Goal: Task Accomplishment & Management: Complete application form

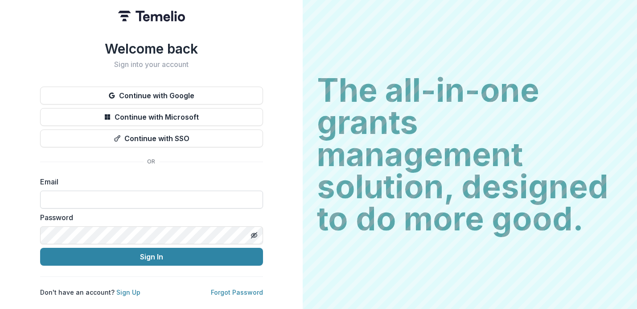
click at [113, 190] on input at bounding box center [151, 199] width 223 height 18
type input "**********"
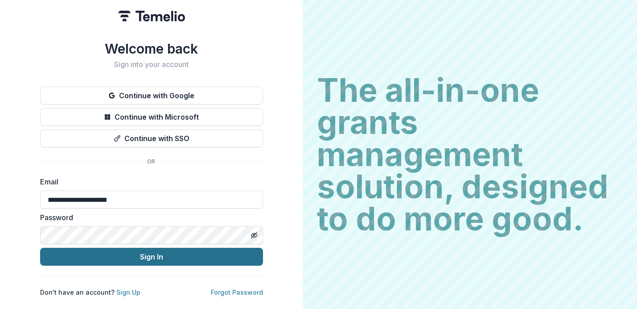
click at [161, 253] on button "Sign In" at bounding box center [151, 257] width 223 height 18
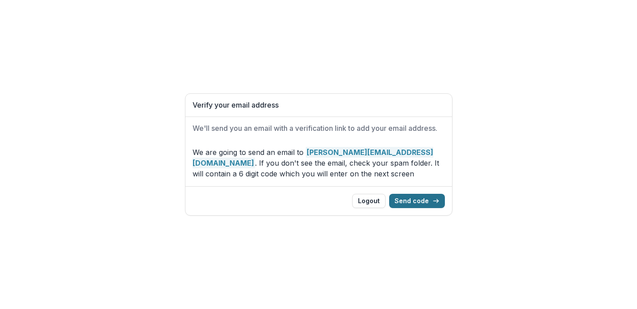
click at [417, 201] on button "Send code" at bounding box center [417, 201] width 56 height 14
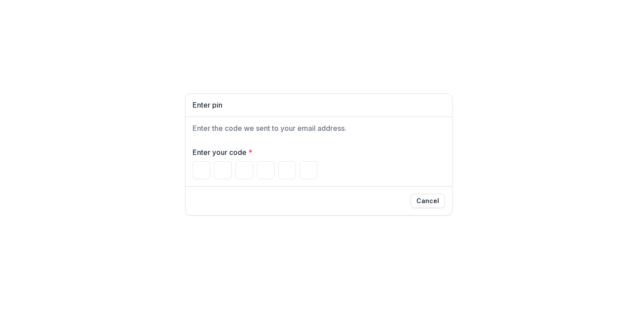
type input "*"
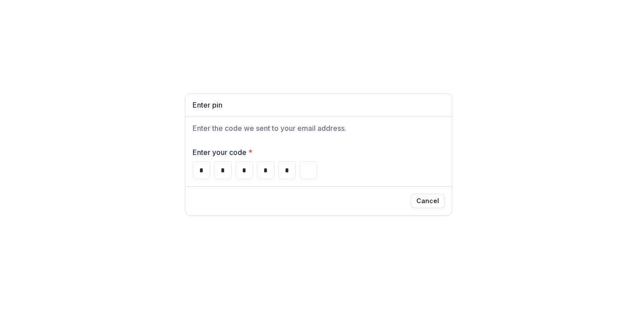
type input "*"
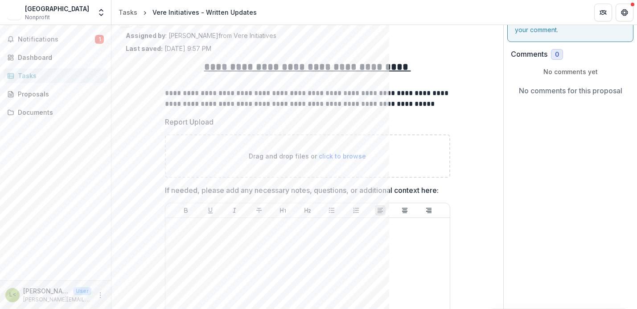
scroll to position [29, 0]
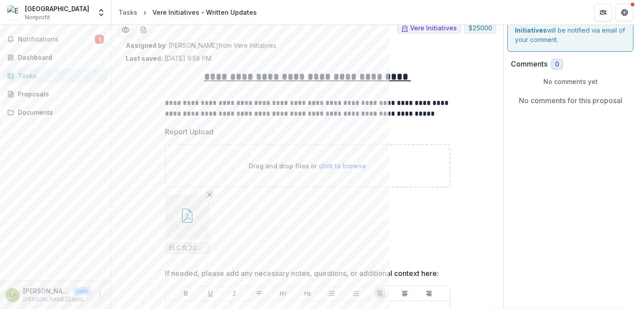
click at [208, 192] on icon "Remove File" at bounding box center [209, 194] width 7 height 7
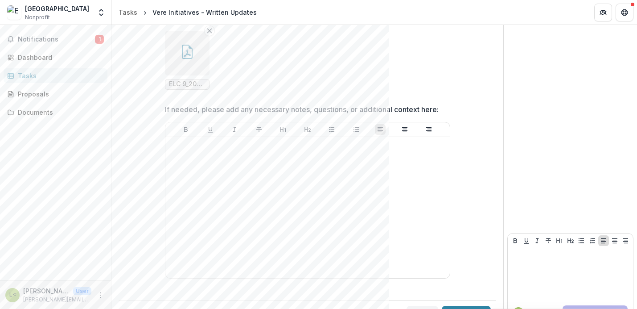
scroll to position [213, 0]
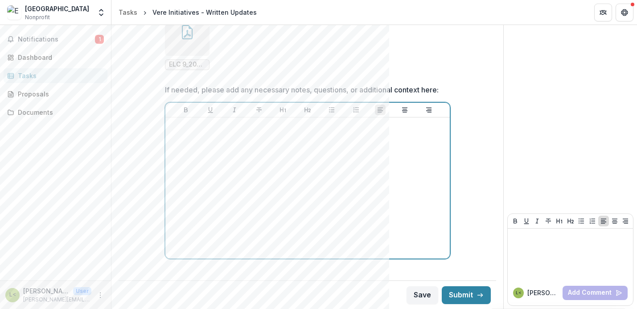
click at [270, 149] on div at bounding box center [307, 188] width 277 height 134
click at [235, 126] on p at bounding box center [307, 126] width 277 height 10
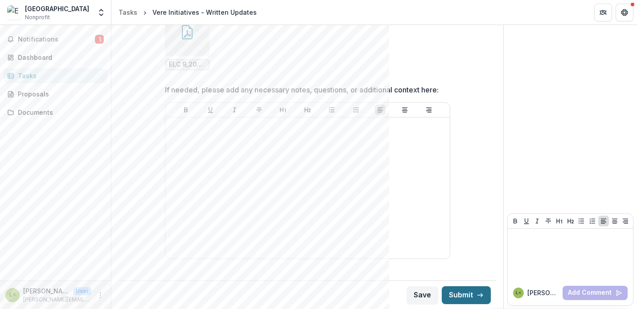
click at [451, 295] on button "Submit" at bounding box center [466, 295] width 49 height 18
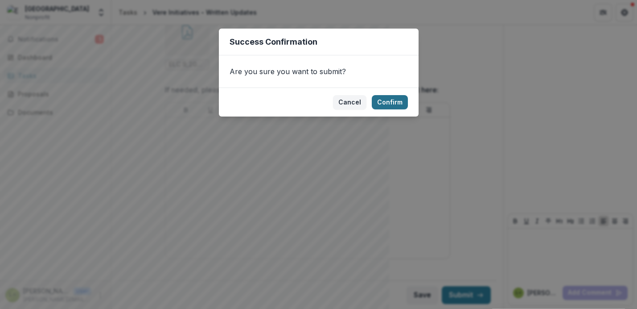
click at [382, 107] on button "Confirm" at bounding box center [390, 102] width 36 height 14
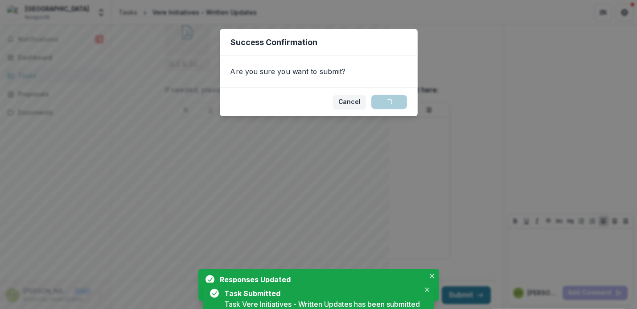
scroll to position [216, 0]
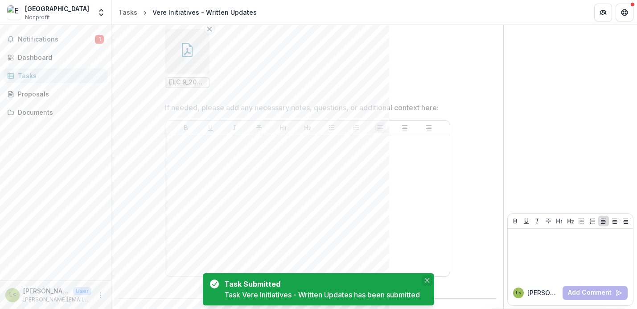
click at [429, 281] on icon "Close" at bounding box center [427, 280] width 4 height 4
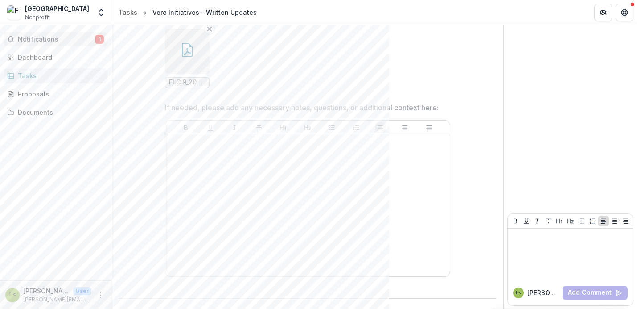
click at [100, 40] on span "1" at bounding box center [99, 39] width 9 height 9
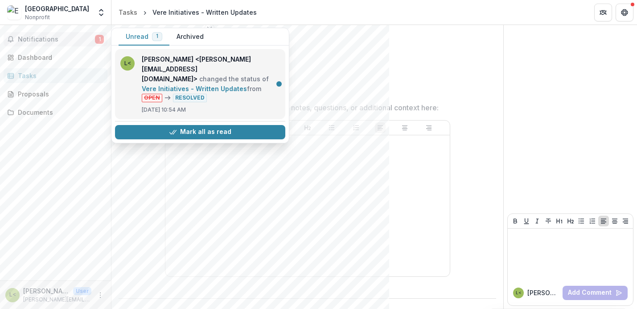
drag, startPoint x: 204, startPoint y: 132, endPoint x: 189, endPoint y: 102, distance: 34.3
click at [189, 102] on div "L< [PERSON_NAME] <[PERSON_NAME][EMAIL_ADDRESS][DOMAIN_NAME]> changed the status…" at bounding box center [201, 96] width 178 height 94
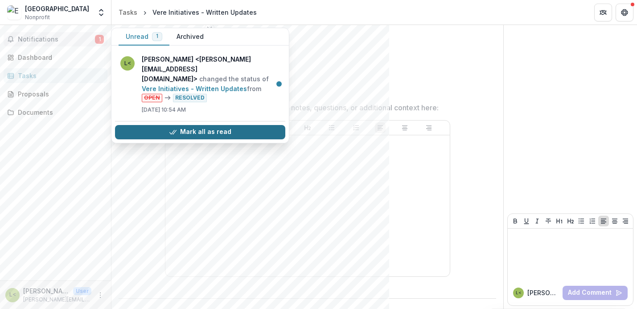
click at [204, 134] on button "Mark all as read" at bounding box center [200, 132] width 170 height 14
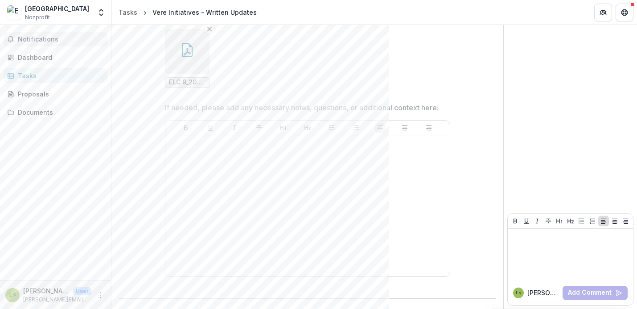
click at [74, 184] on div "Notifications Unread 0 Archived You don't have any unread notifications We'll n…" at bounding box center [55, 152] width 111 height 255
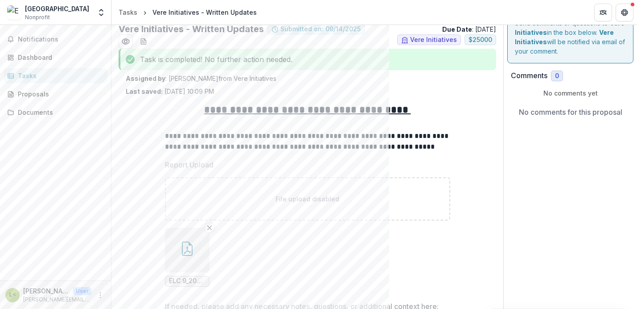
scroll to position [0, 0]
